Goal: Information Seeking & Learning: Learn about a topic

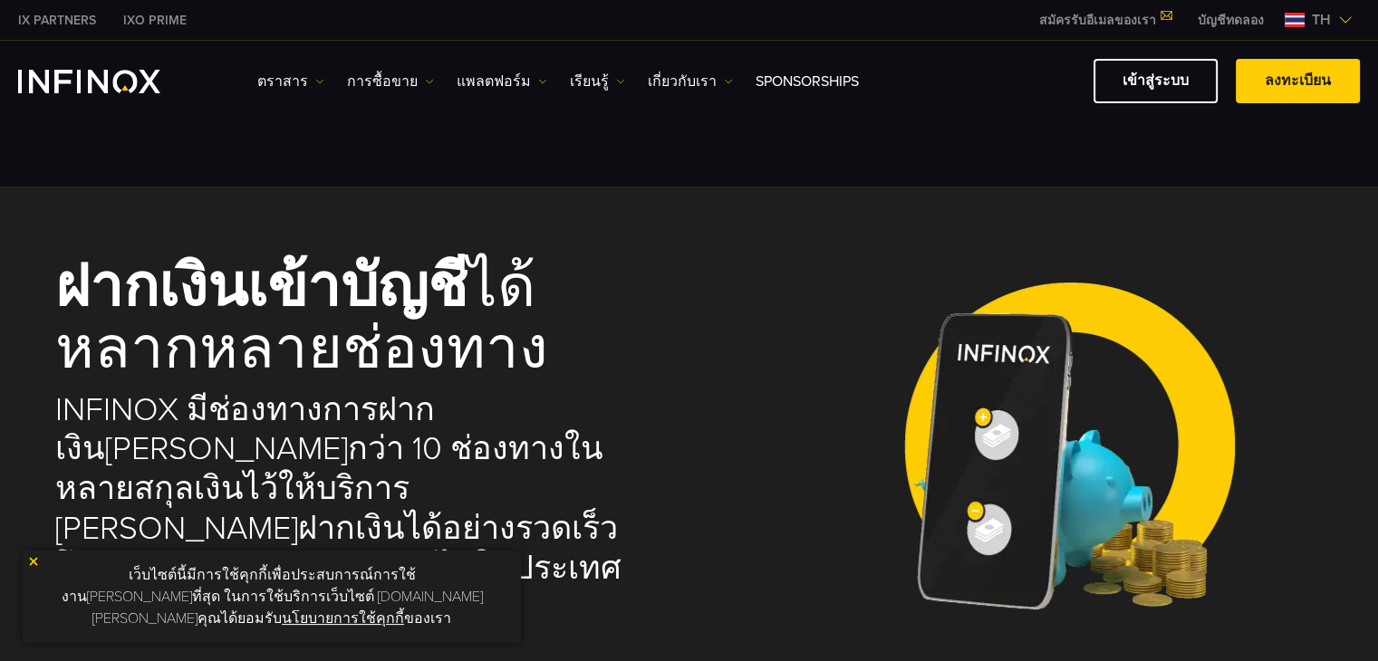
select select "***"
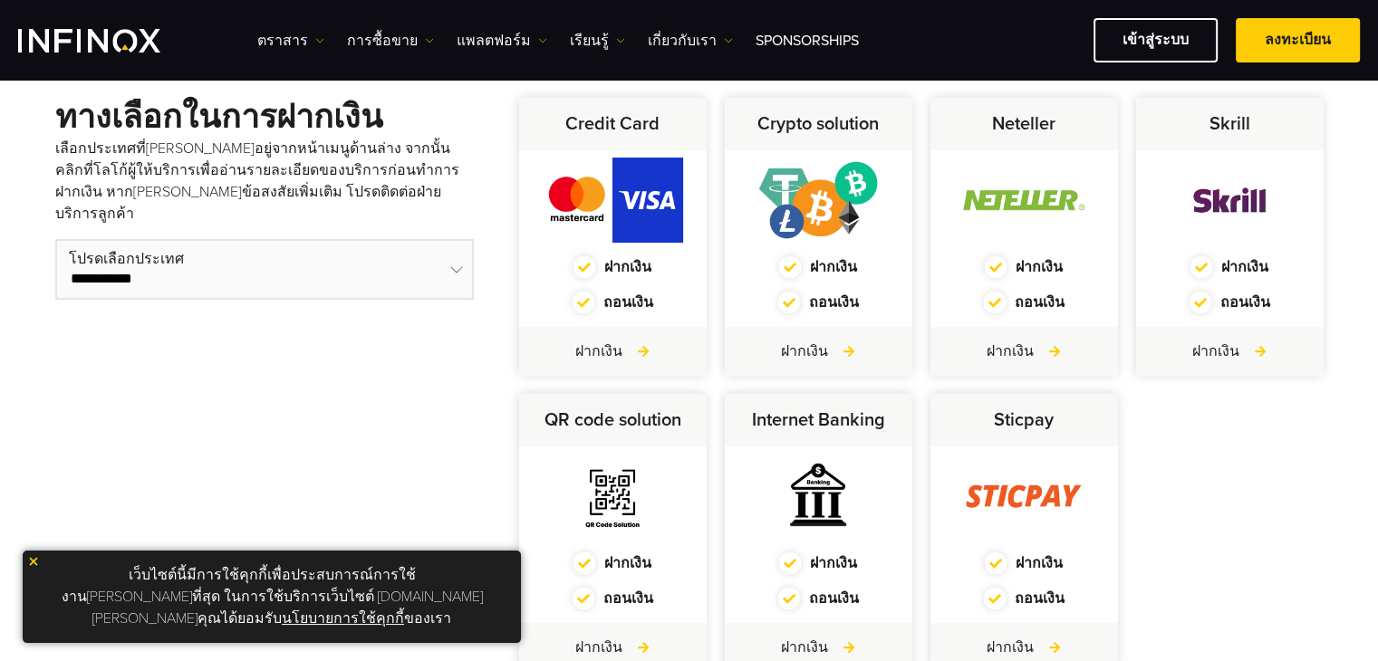
scroll to position [543, 0]
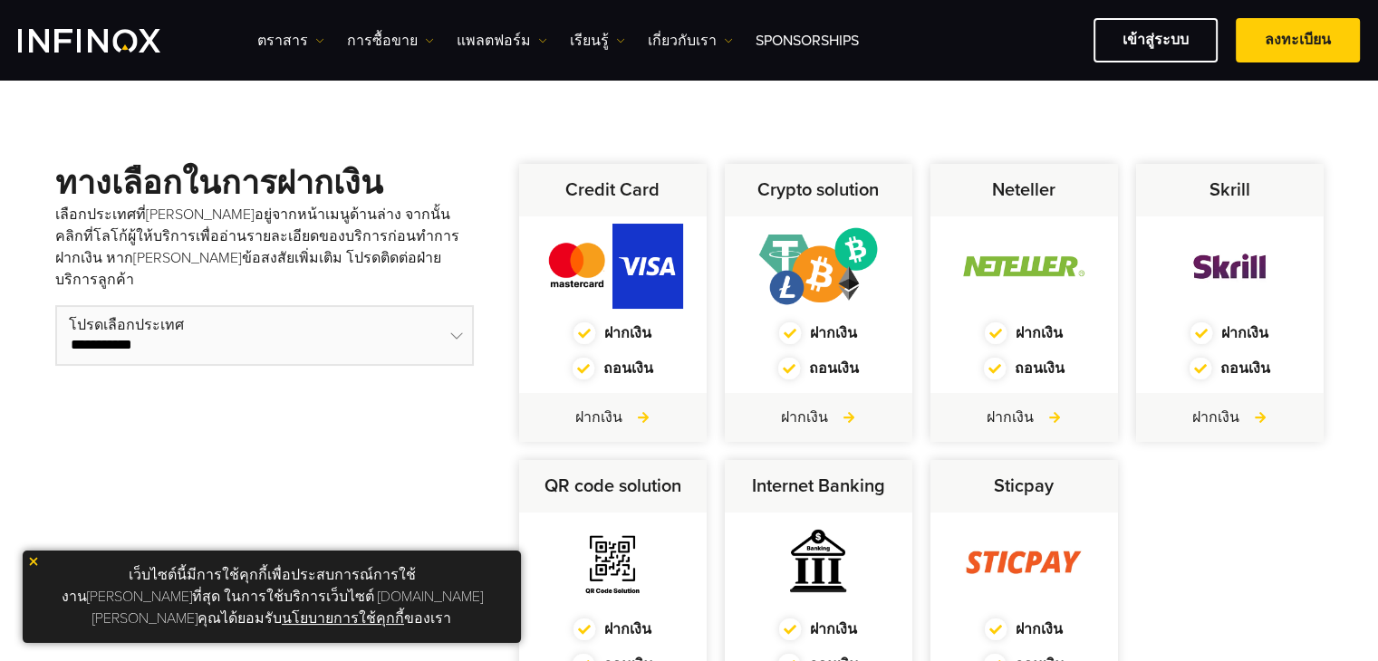
click at [35, 568] on img at bounding box center [33, 561] width 13 height 13
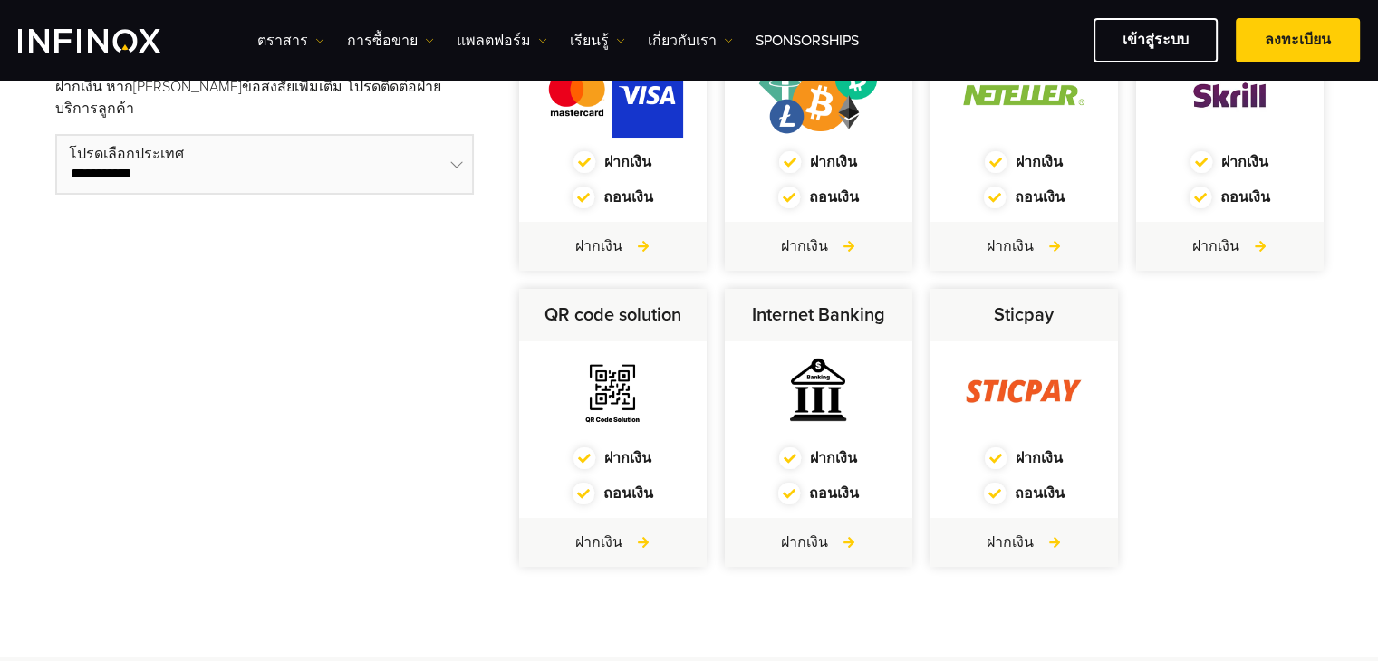
scroll to position [725, 0]
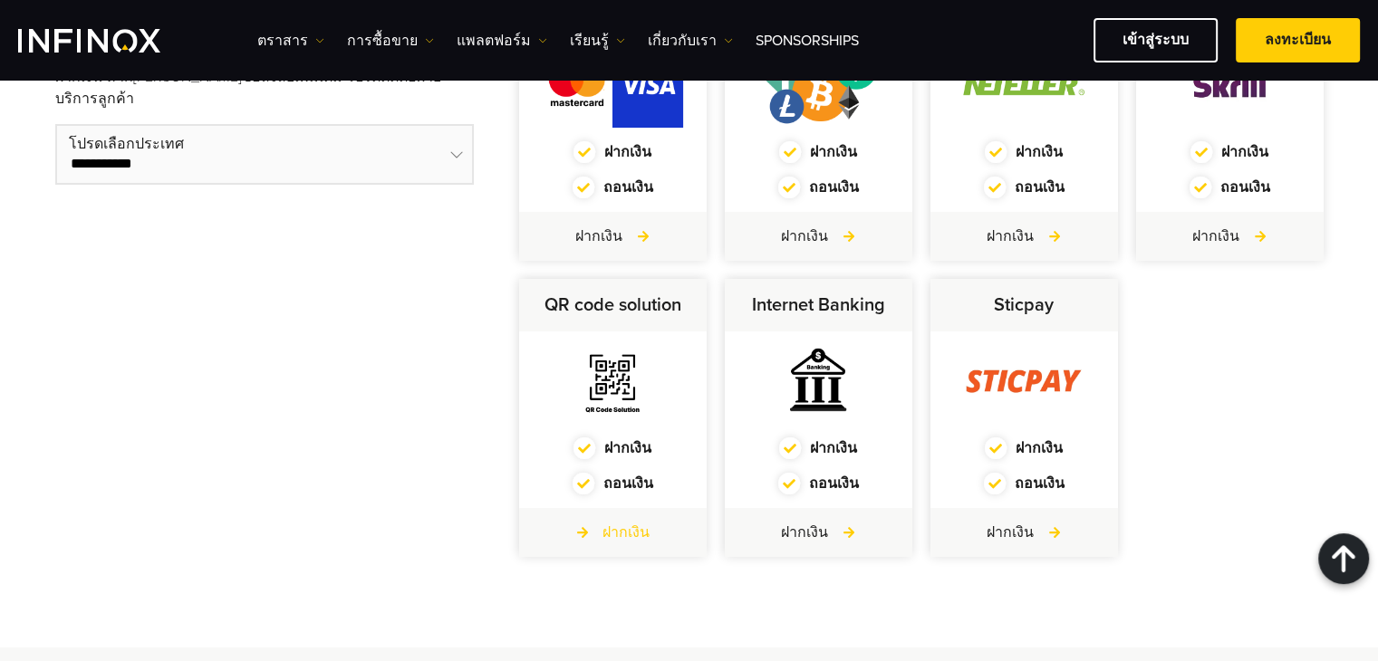
click at [619, 522] on link "ฝากเงิน" at bounding box center [612, 533] width 74 height 22
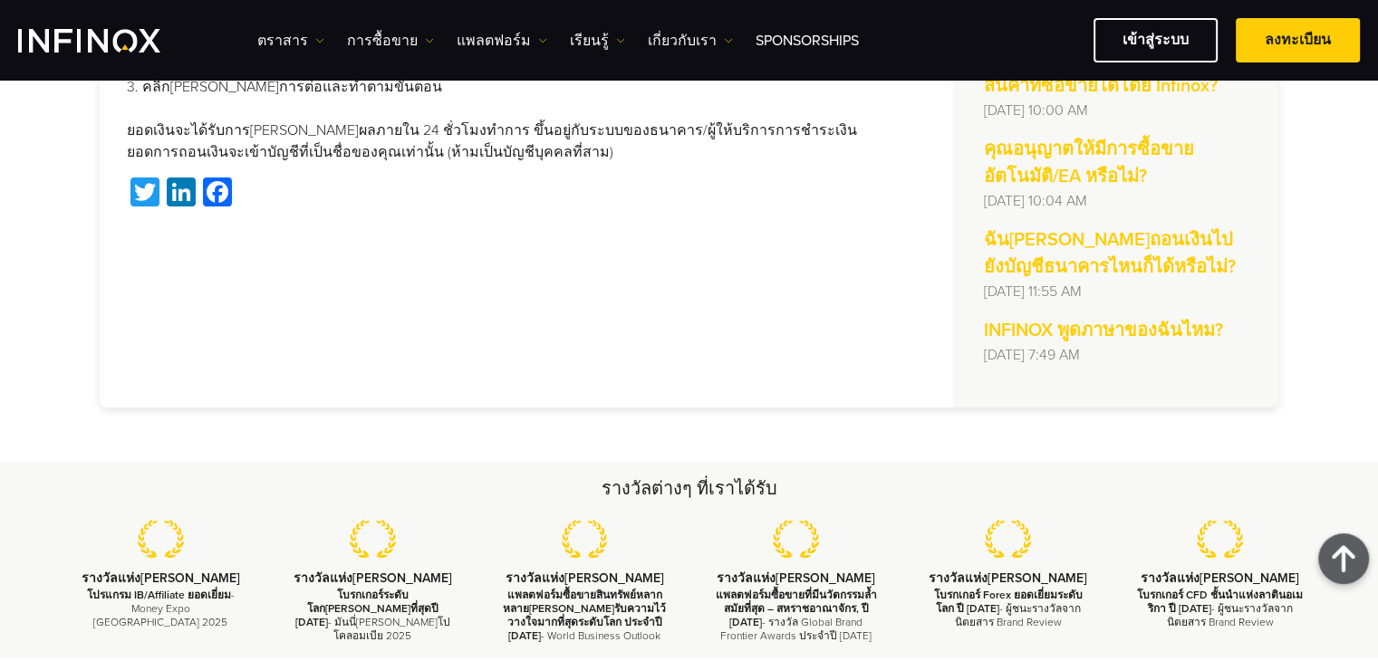
scroll to position [181, 0]
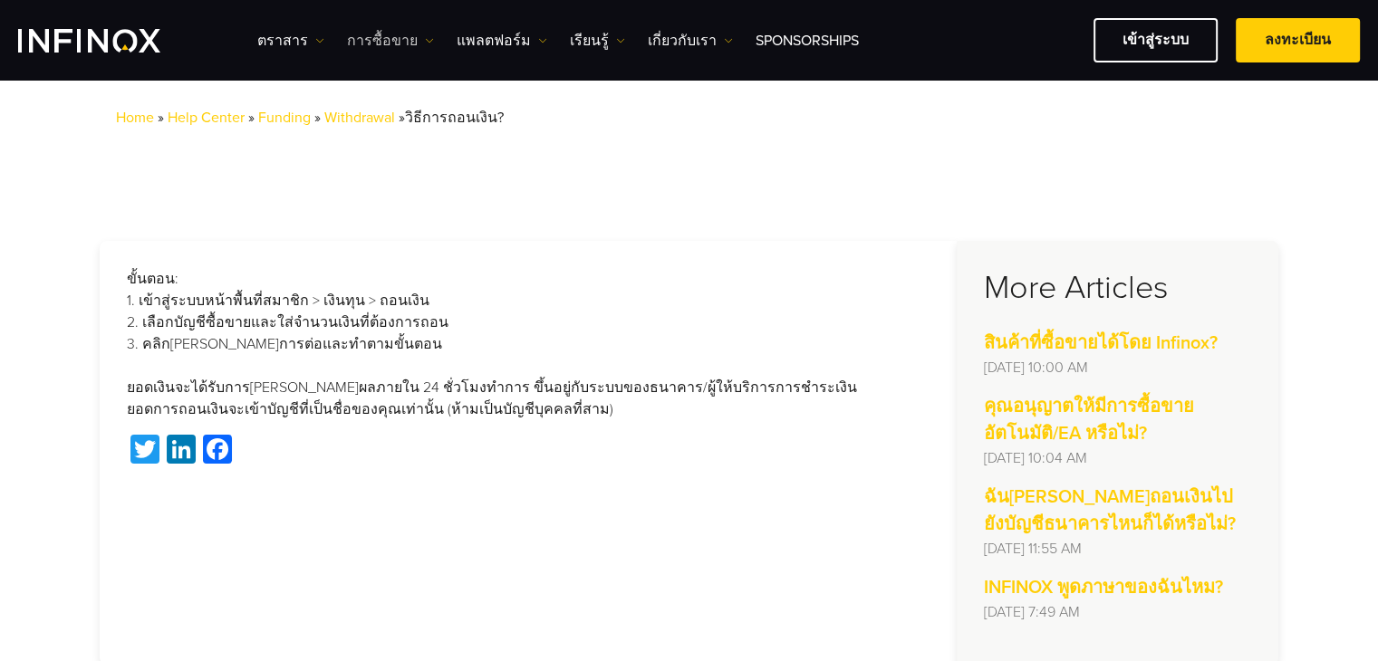
click at [370, 37] on link "การซื้อขาย" at bounding box center [390, 41] width 87 height 22
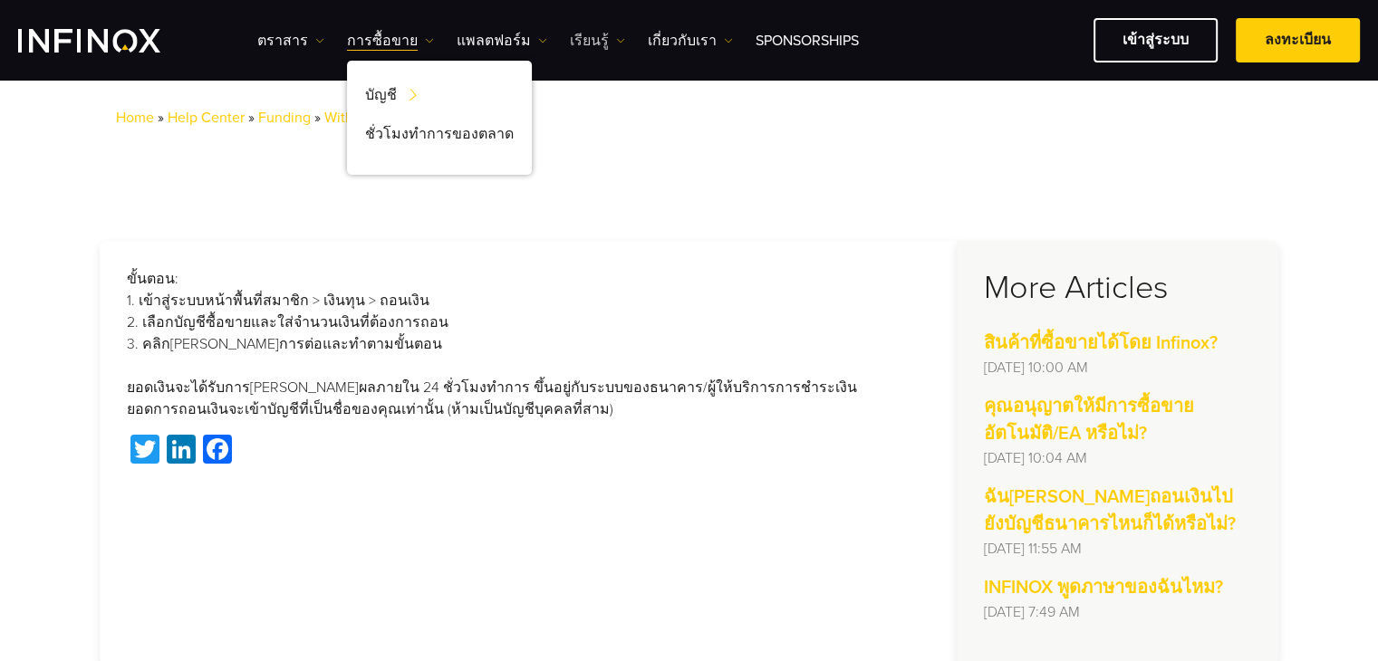
click at [570, 34] on link "เรียนรู้" at bounding box center [597, 41] width 55 height 22
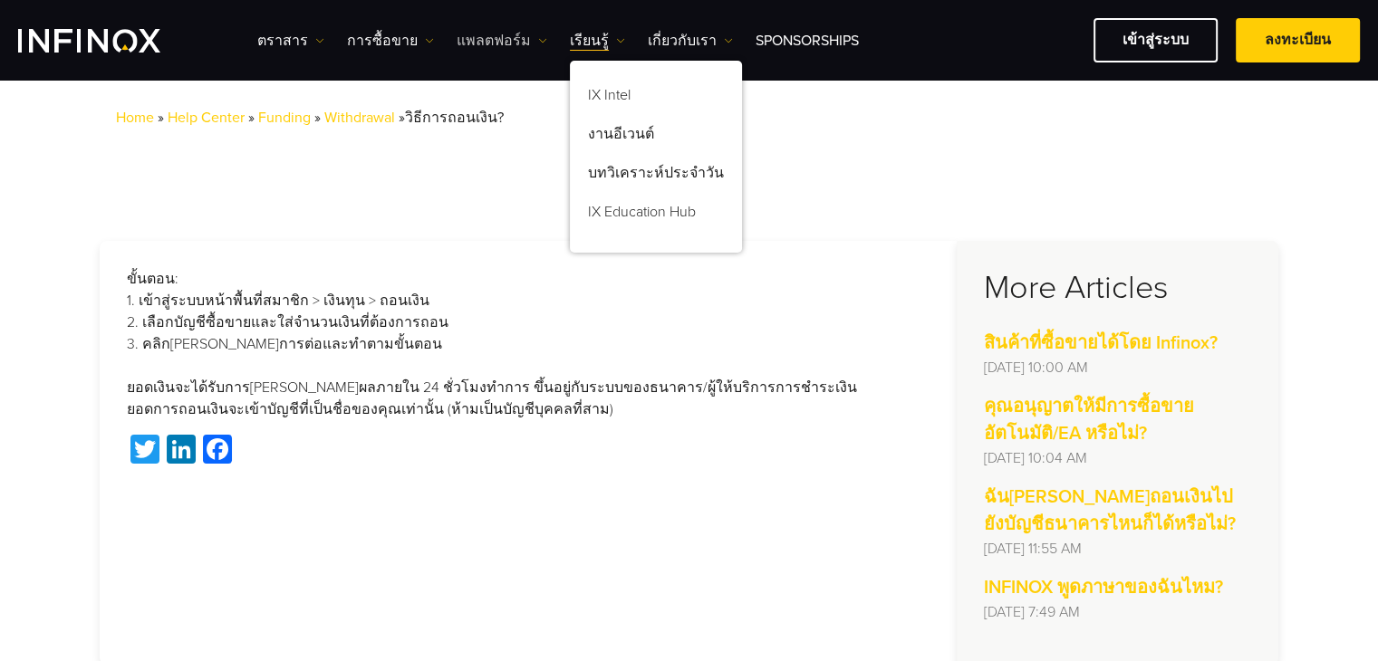
click at [496, 41] on link "แพลตฟอร์ม" at bounding box center [502, 41] width 91 height 22
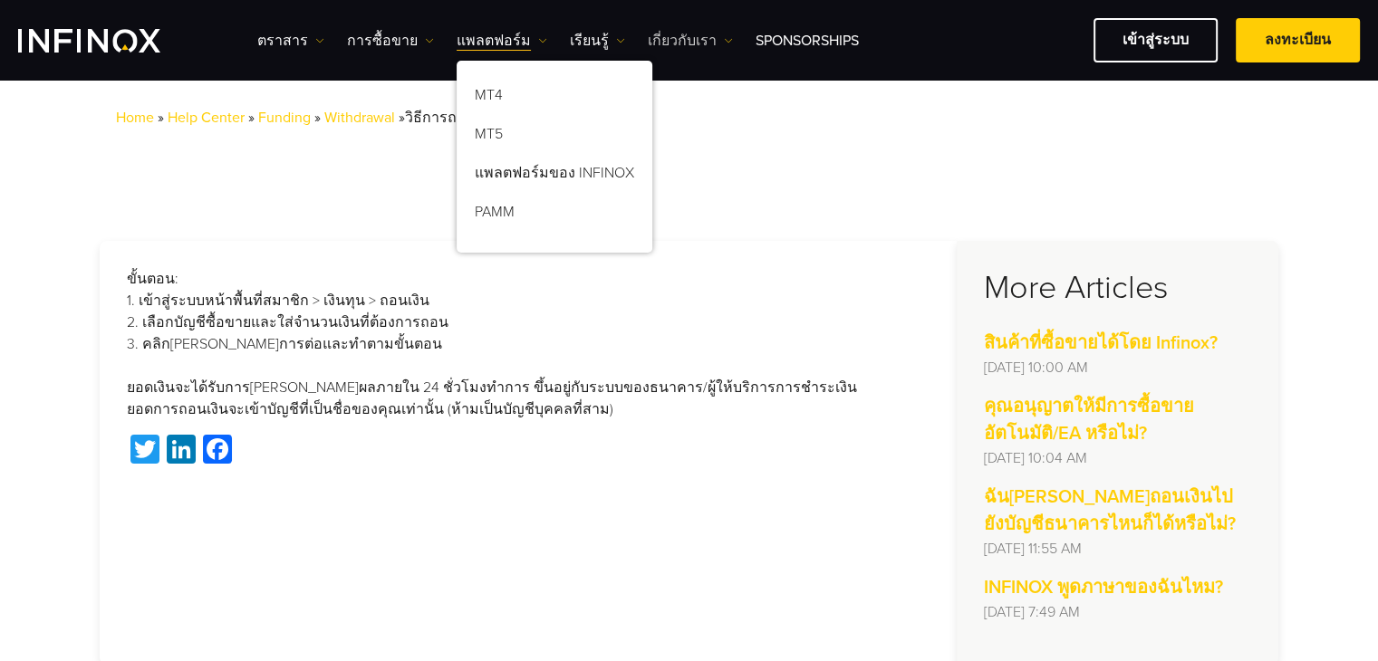
click at [656, 37] on link "เกี่ยวกับเรา" at bounding box center [690, 41] width 85 height 22
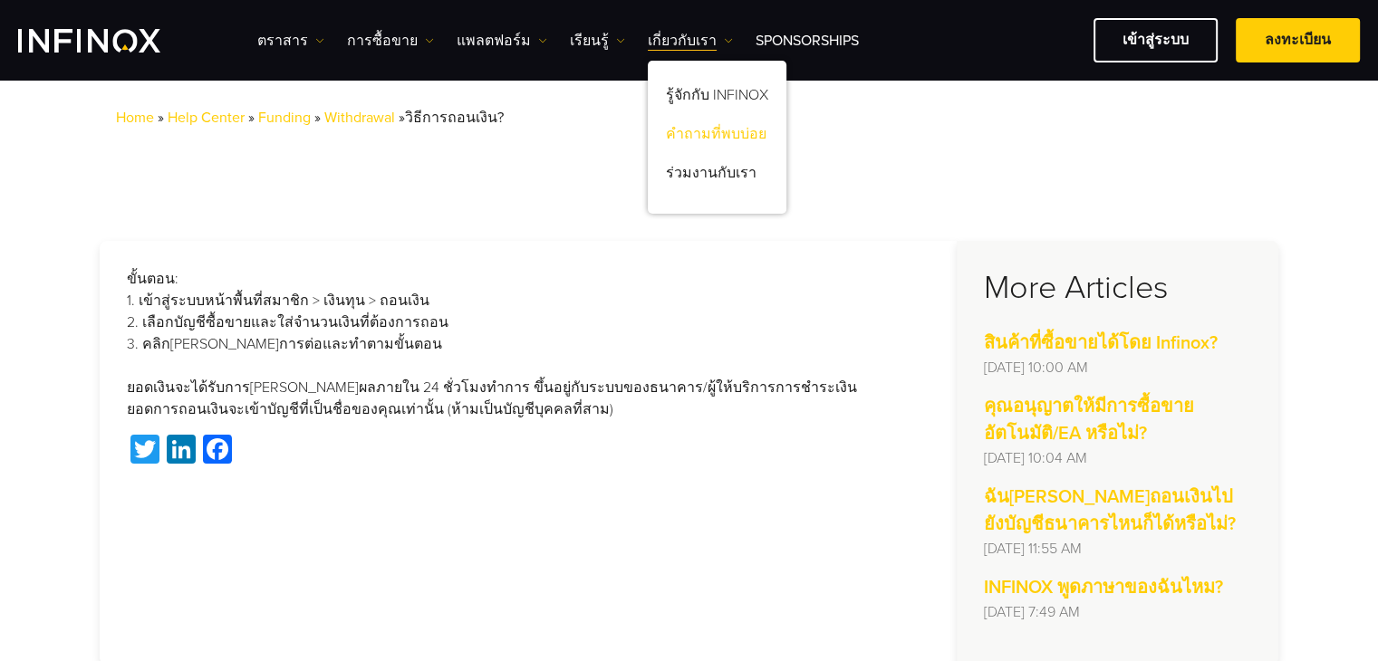
click at [703, 133] on link "คำถามที่พบบ่อย" at bounding box center [717, 137] width 139 height 39
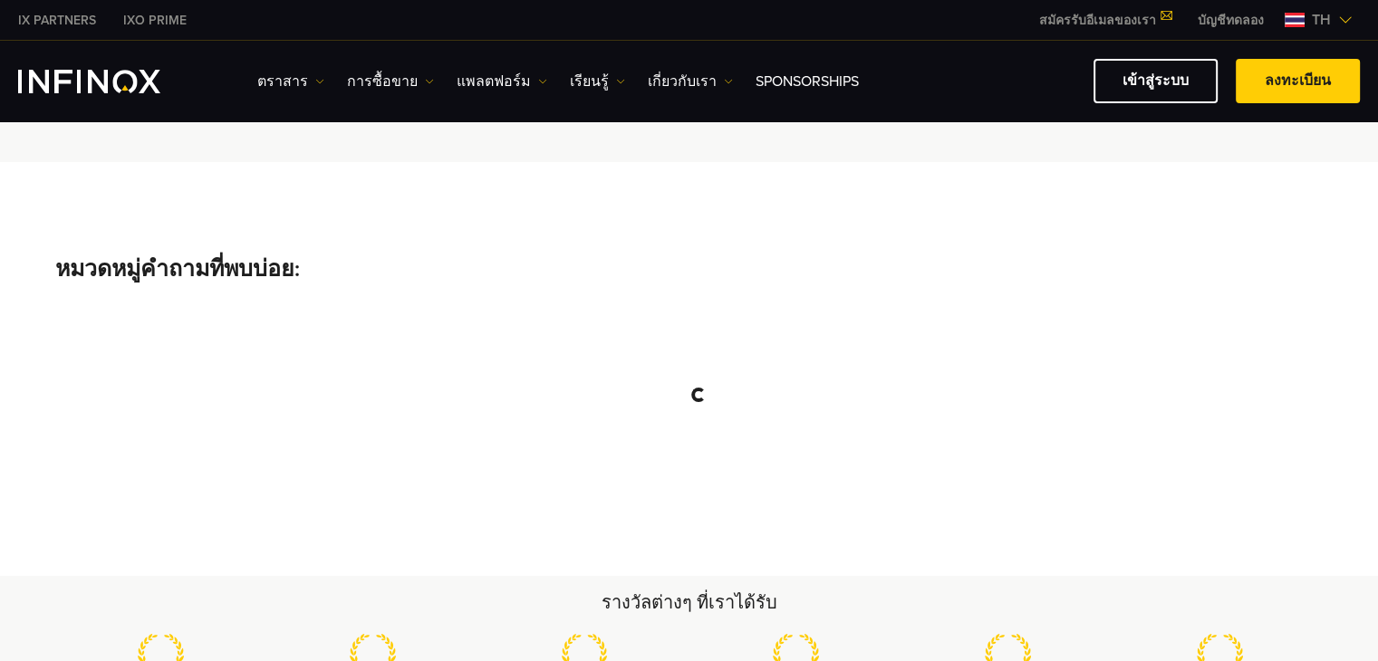
scroll to position [272, 0]
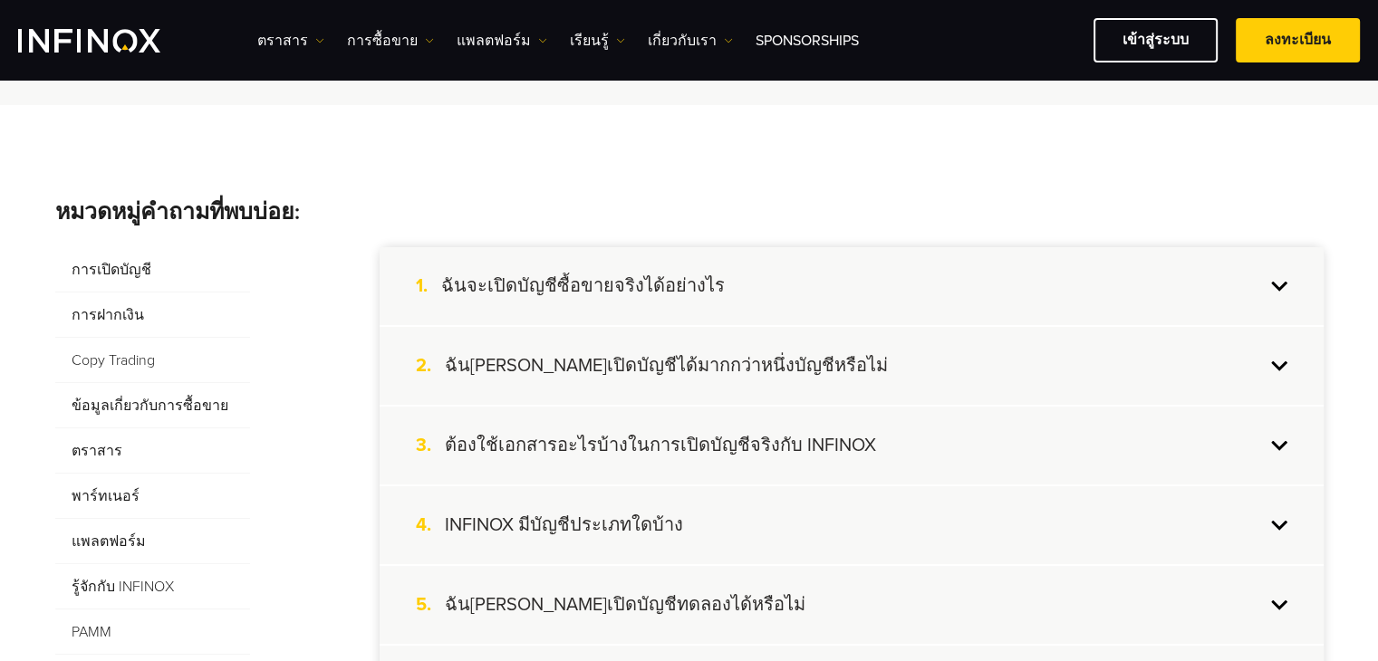
click at [124, 310] on span "การฝากเงิน" at bounding box center [152, 315] width 195 height 45
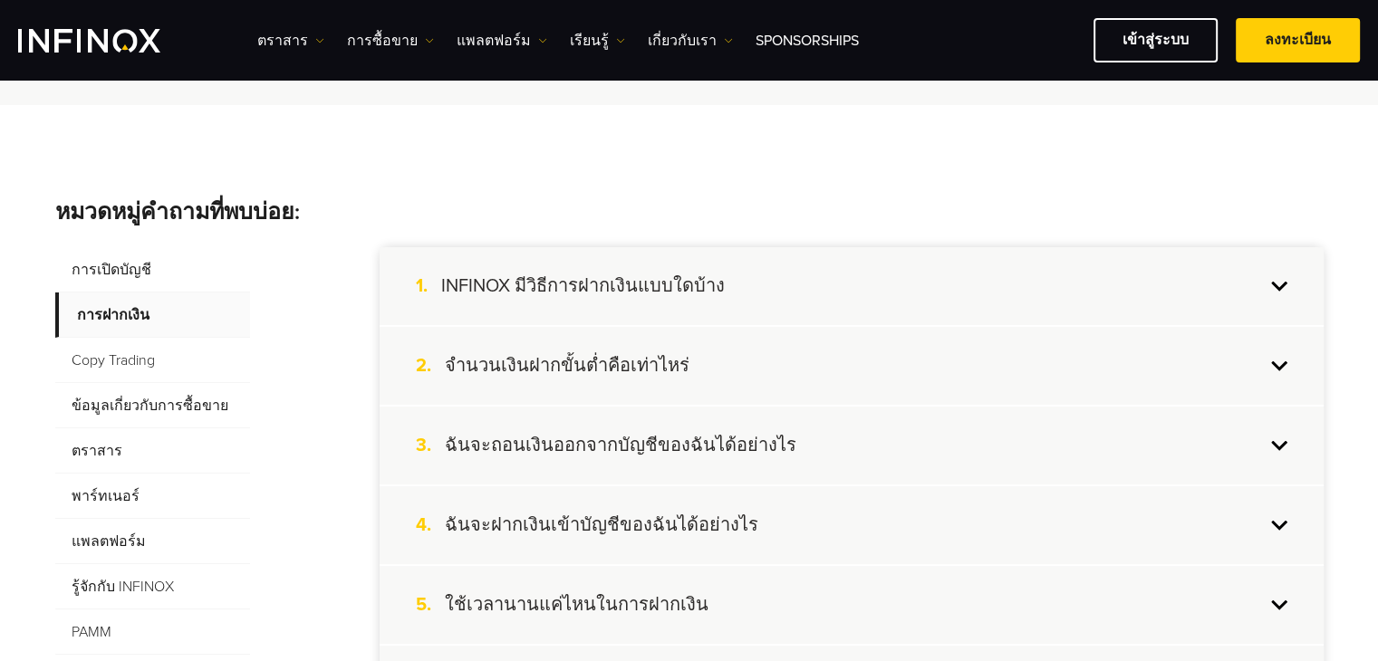
click at [802, 298] on div "1. INFINOX มีวิธีการฝากเงินแบบใดบ้าง" at bounding box center [852, 286] width 944 height 78
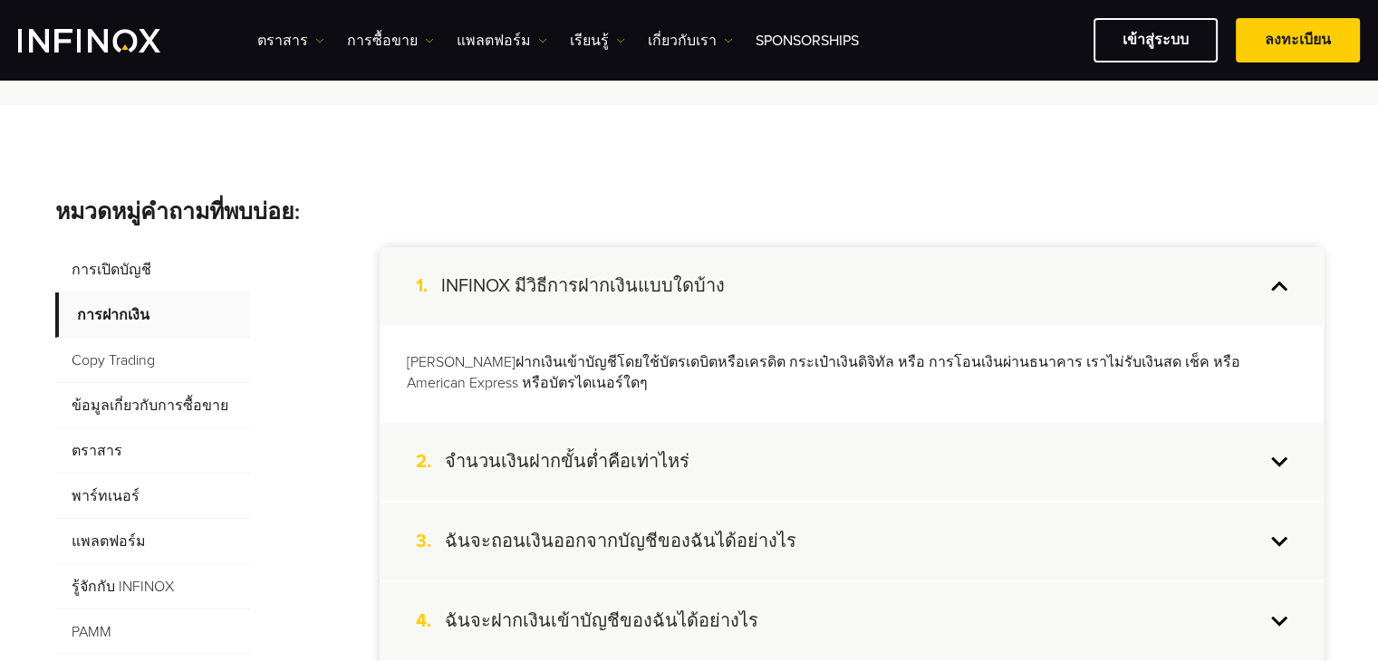
click at [1016, 389] on p "[PERSON_NAME]ฝากเงินเข้าบัญชีโดยใช้บัตรเดบิตหรือเครดิต กระเป๋าเงินดิจิทัล หรือ …" at bounding box center [852, 373] width 890 height 42
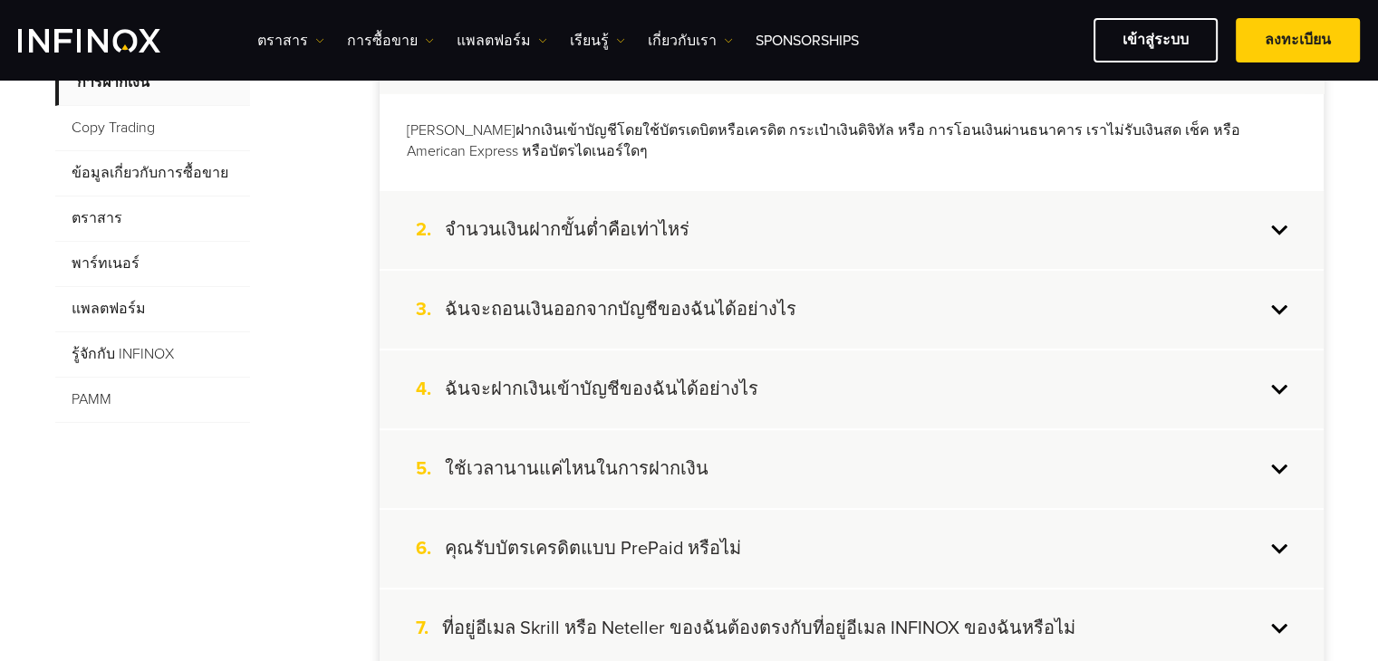
scroll to position [634, 0]
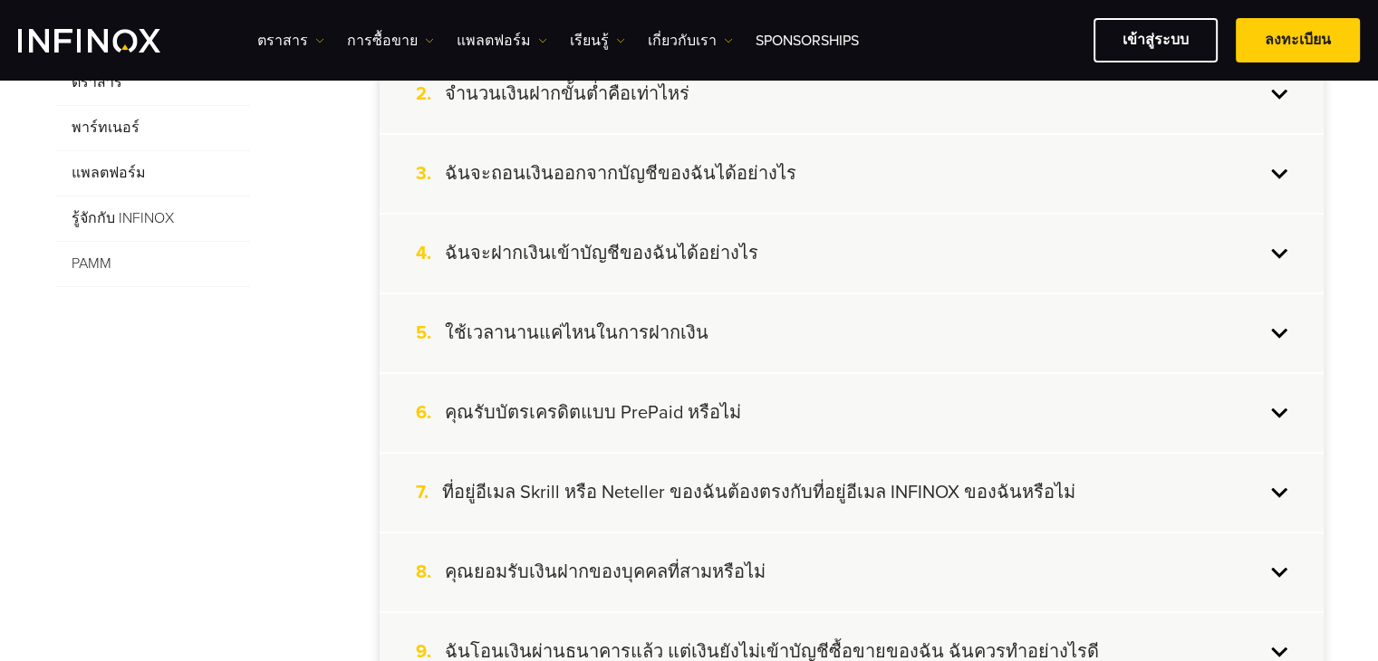
click at [725, 338] on div "5. ใช้เวลานานแค่ไหนในการฝากเงิน" at bounding box center [852, 333] width 944 height 78
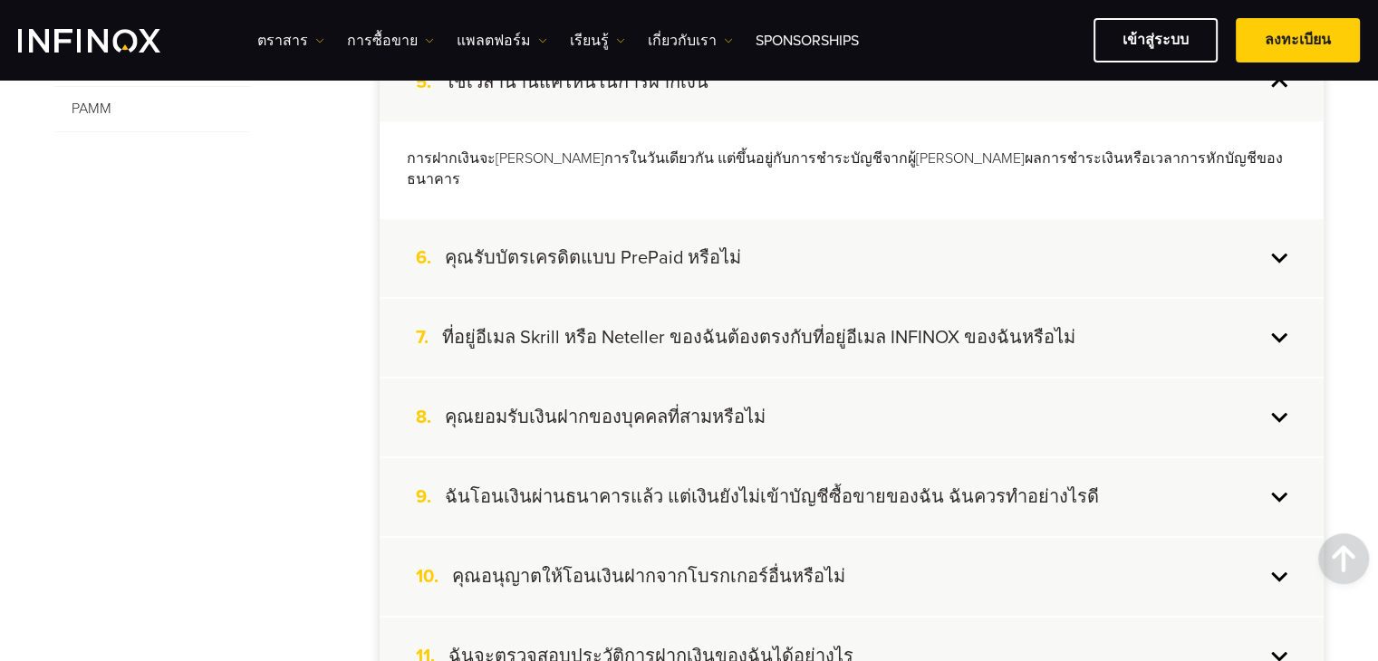
scroll to position [815, 0]
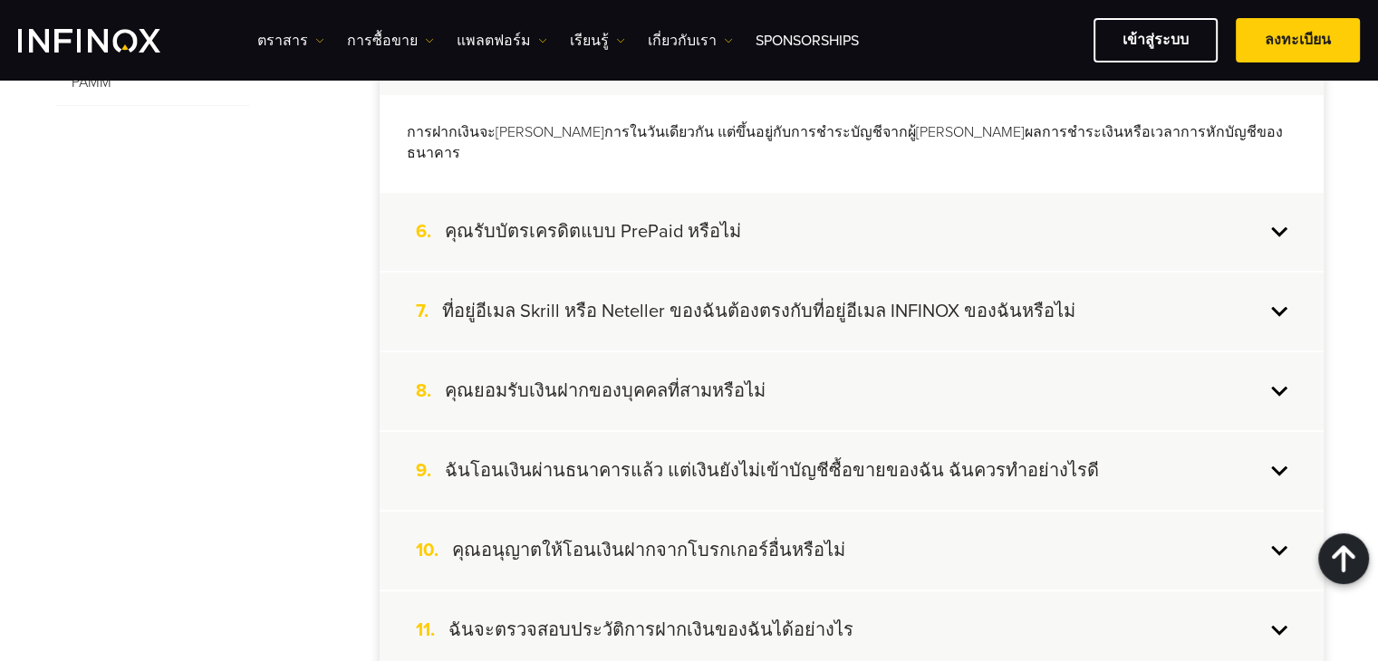
drag, startPoint x: 214, startPoint y: 316, endPoint x: 272, endPoint y: 276, distance: 70.4
